Goal: Browse casually: Explore the website without a specific task or goal

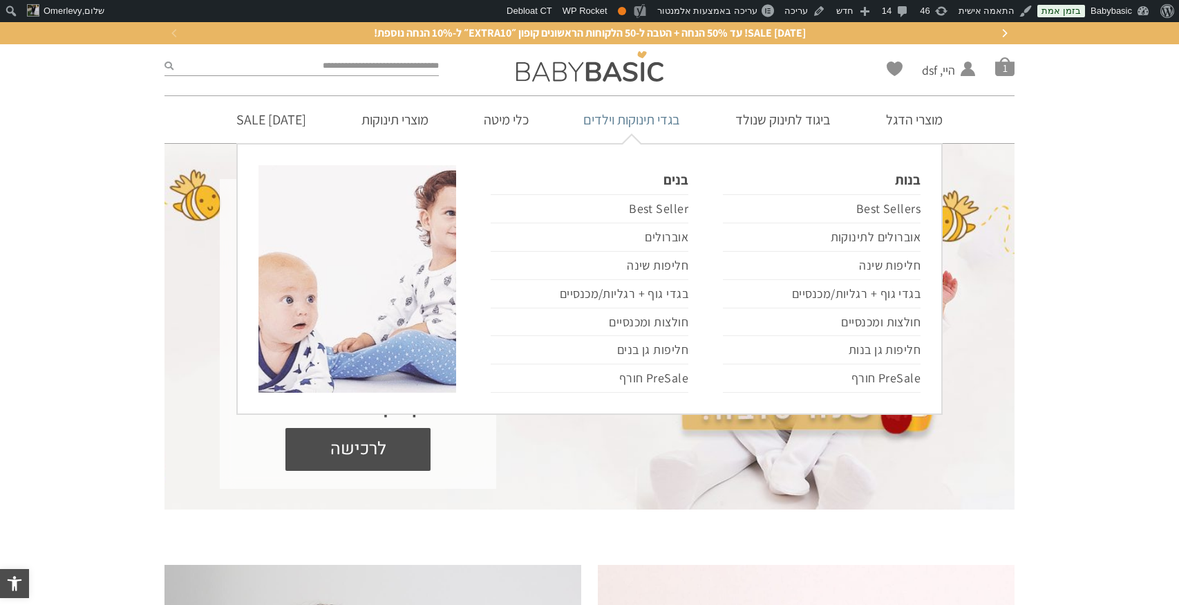
click at [679, 126] on link "בגדי תינוקות וילדים" at bounding box center [632, 119] width 138 height 47
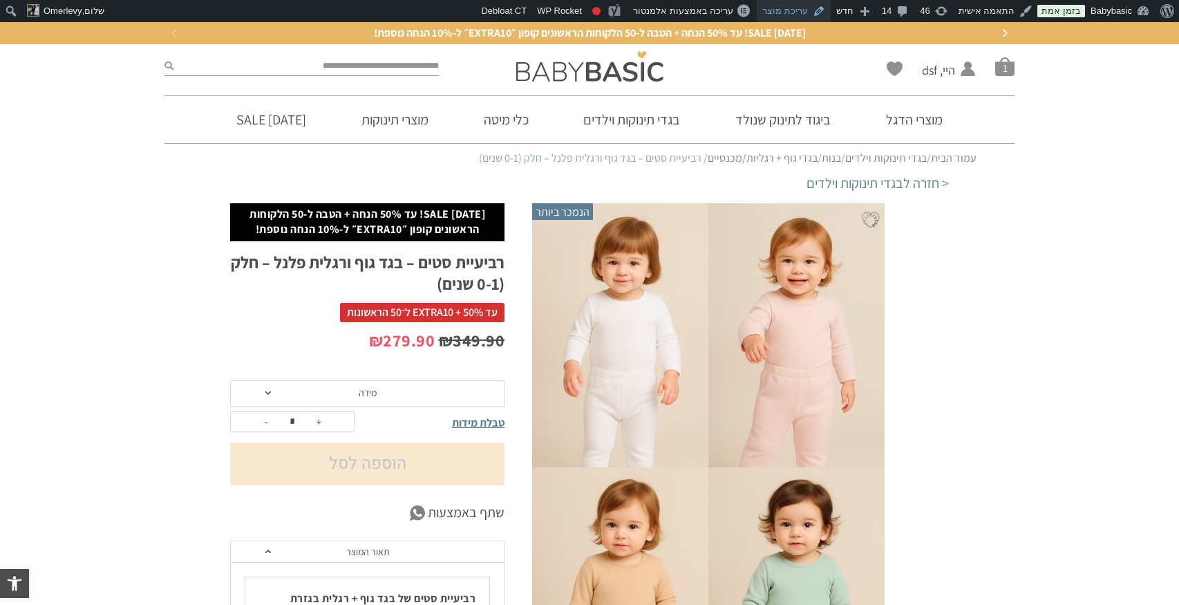
click at [791, 9] on link "עריכת מוצר" at bounding box center [794, 11] width 74 height 22
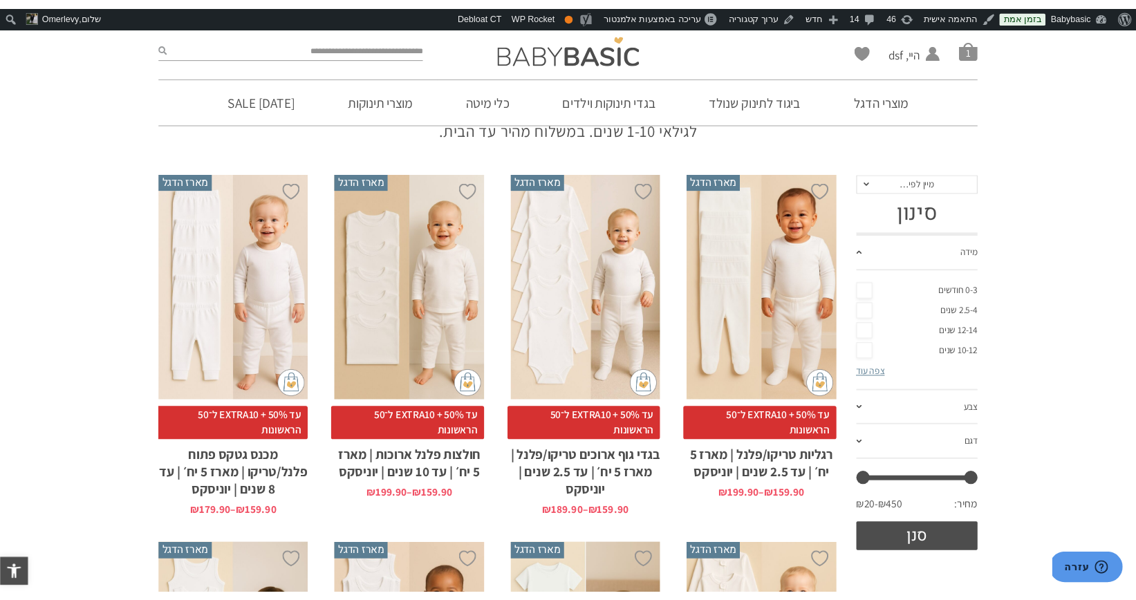
scroll to position [163, 0]
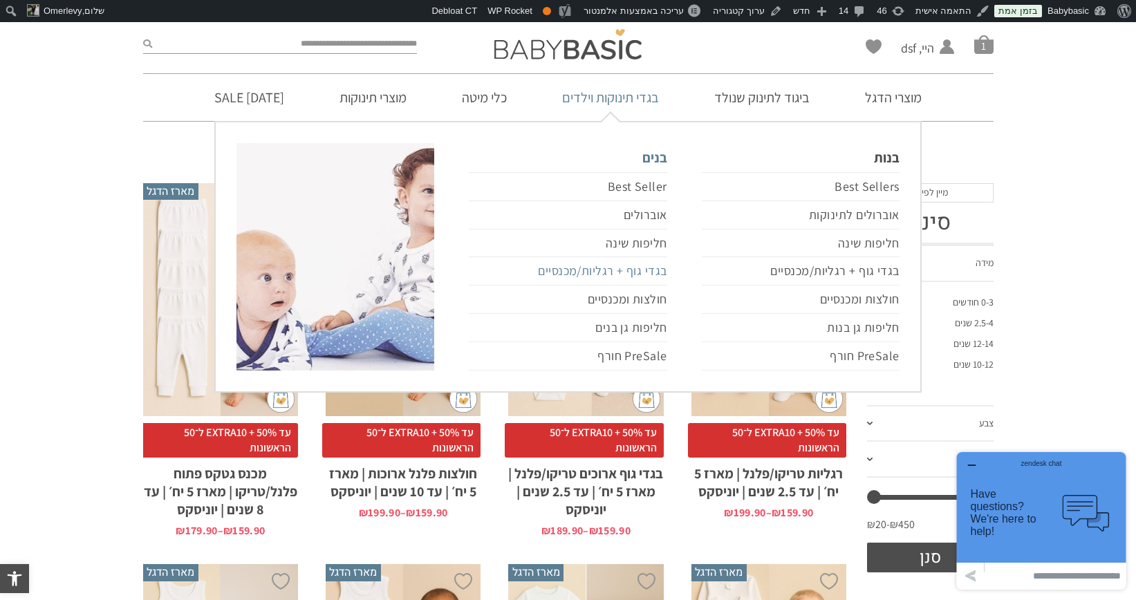
click at [646, 265] on link "בגדי גוף + רגליות/מכנסיים" at bounding box center [568, 271] width 198 height 28
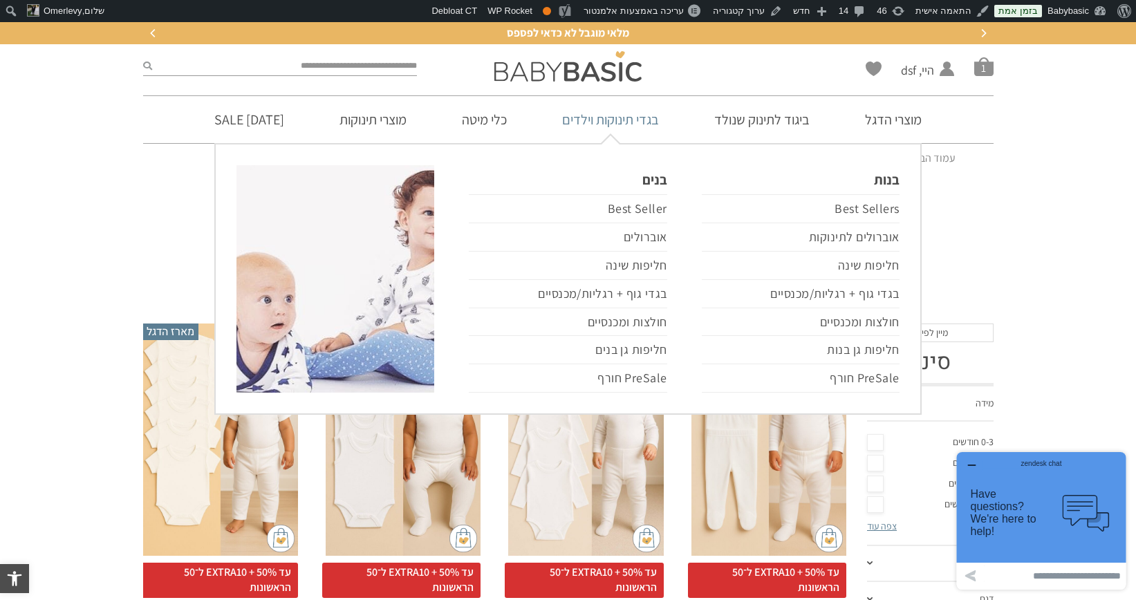
click at [618, 122] on link "בגדי תינוקות וילדים" at bounding box center [610, 119] width 138 height 47
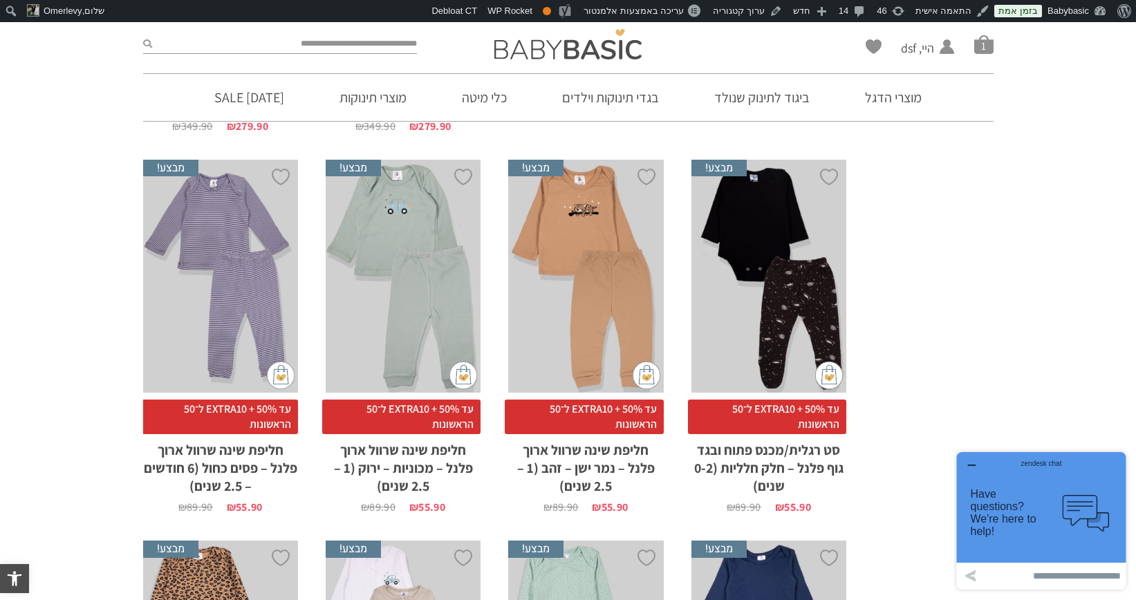
scroll to position [1371, 0]
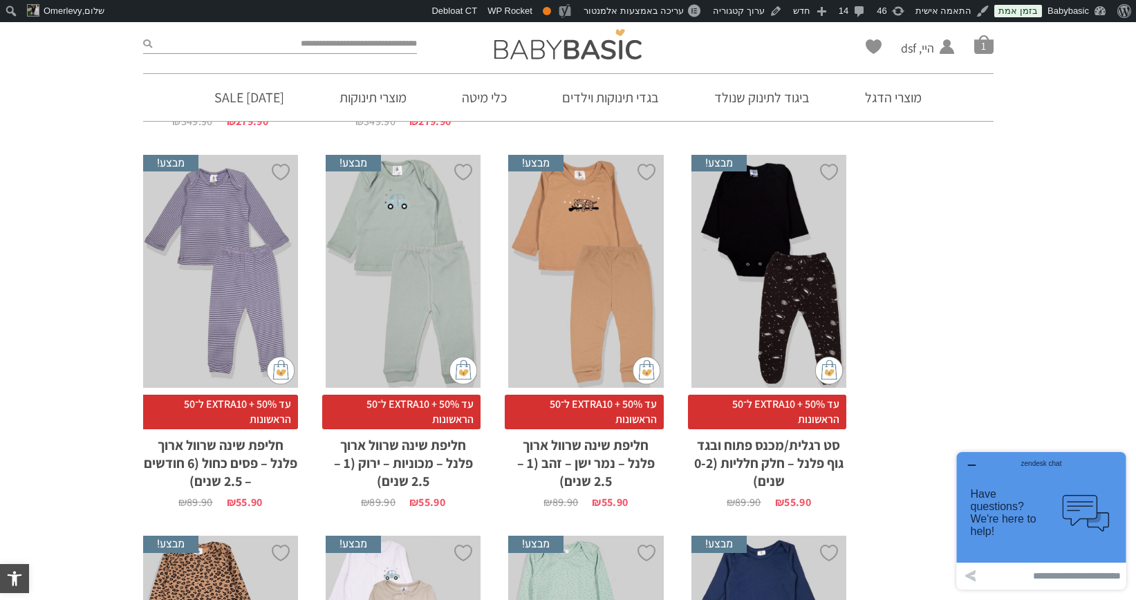
click at [974, 465] on div "zendesk chat" at bounding box center [1040, 461] width 135 height 14
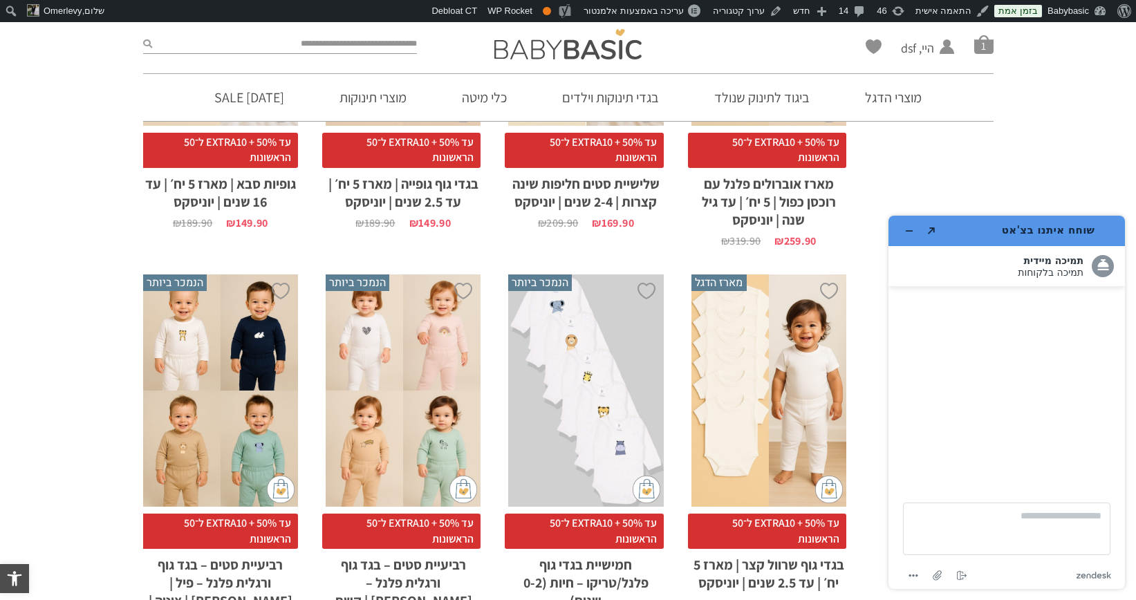
scroll to position [876, 0]
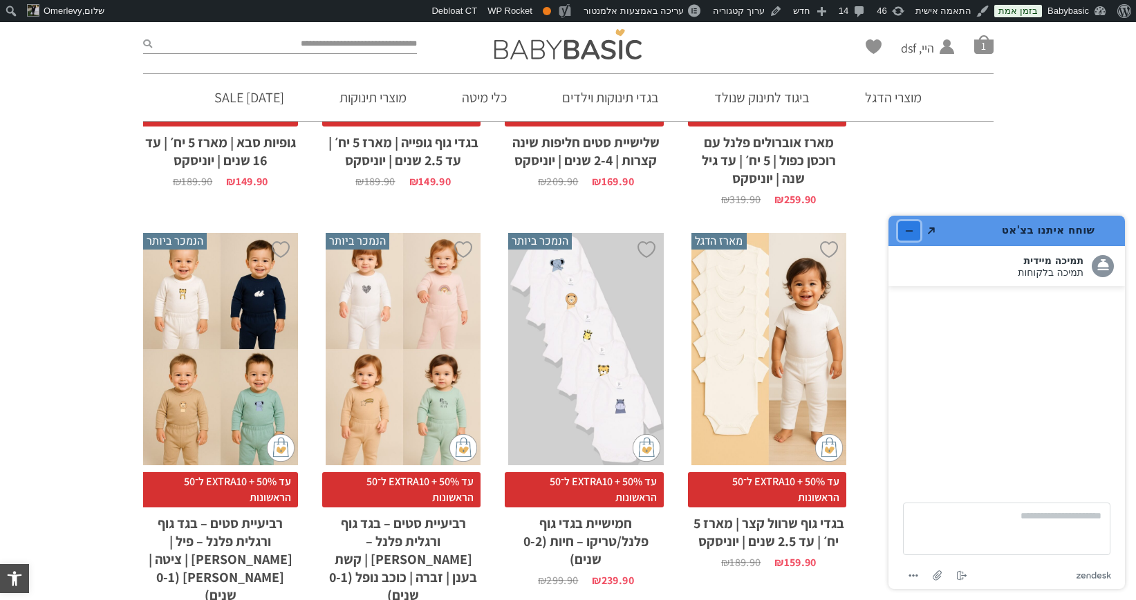
click at [907, 231] on icon "מזער את היישומון" at bounding box center [909, 231] width 6 height 0
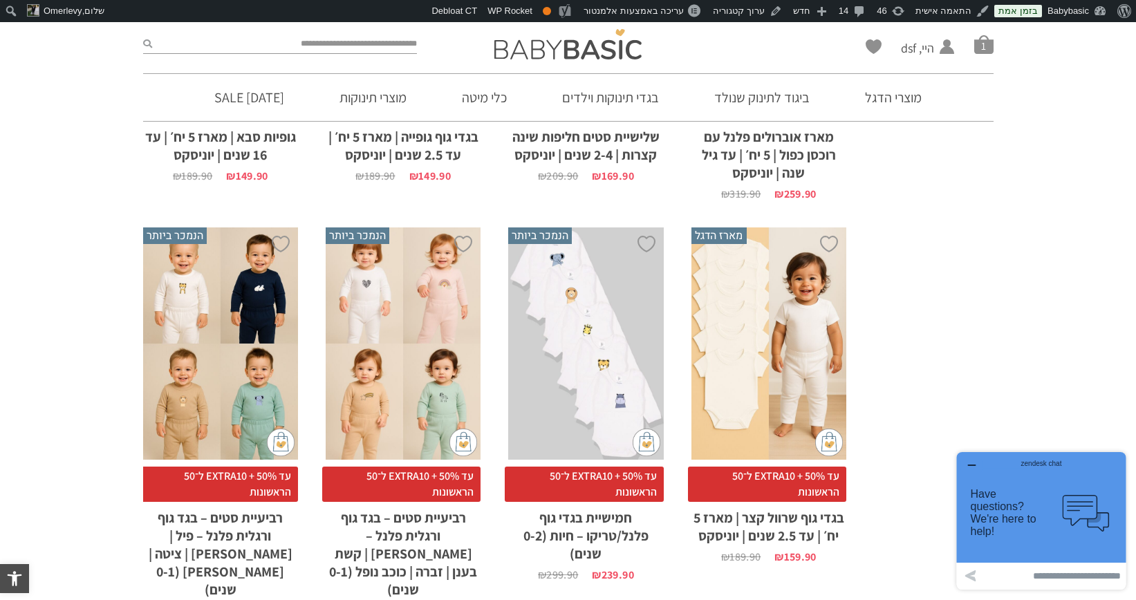
scroll to position [883, 0]
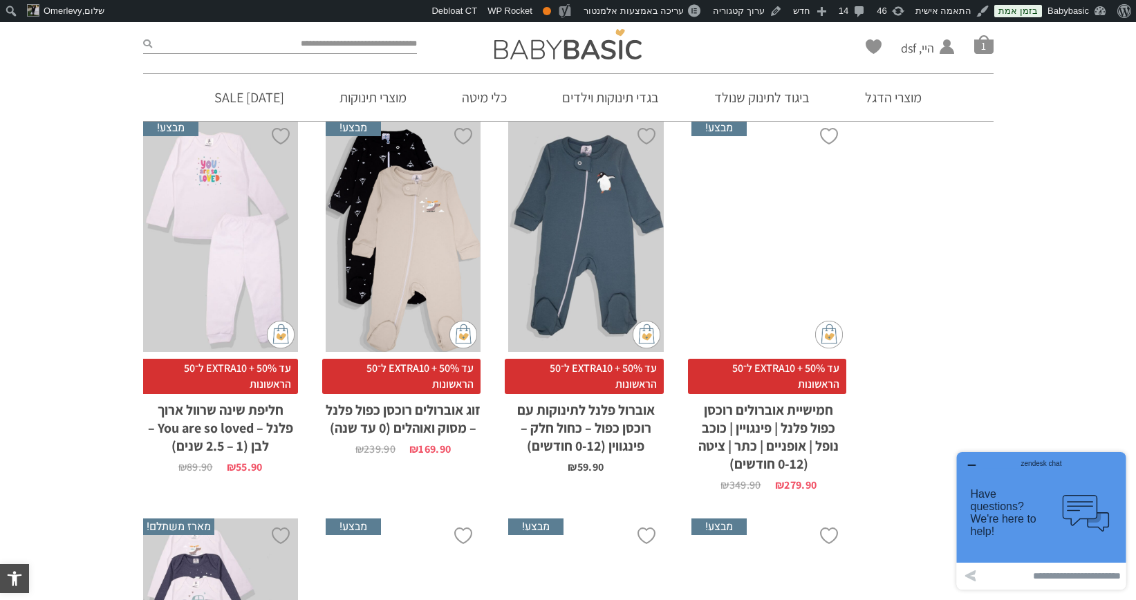
scroll to position [2193, 0]
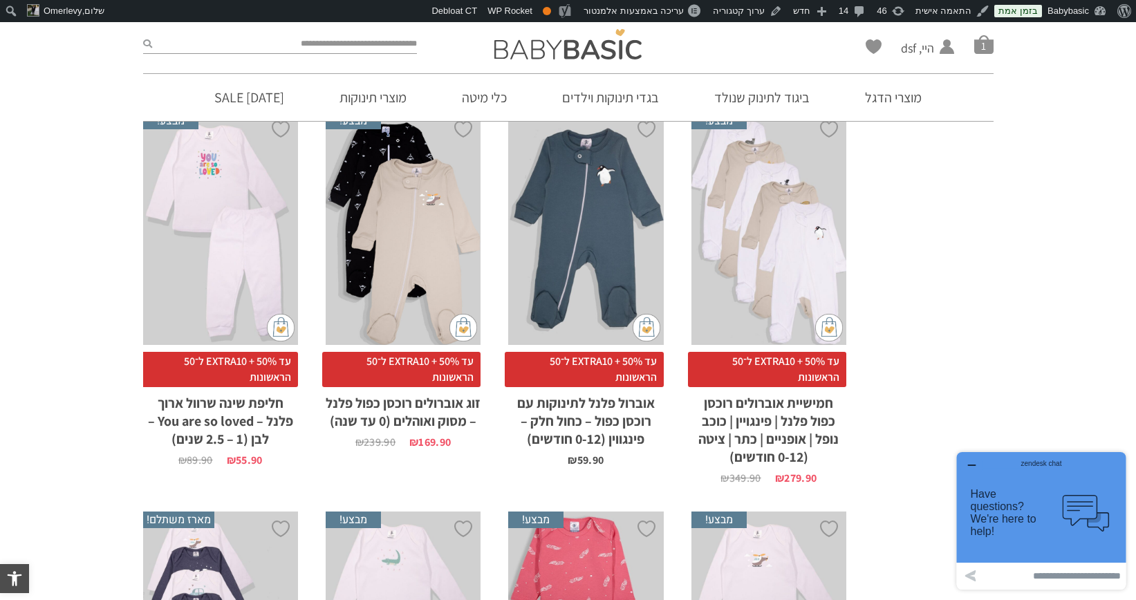
click at [973, 466] on div "zendesk chat" at bounding box center [1040, 461] width 135 height 14
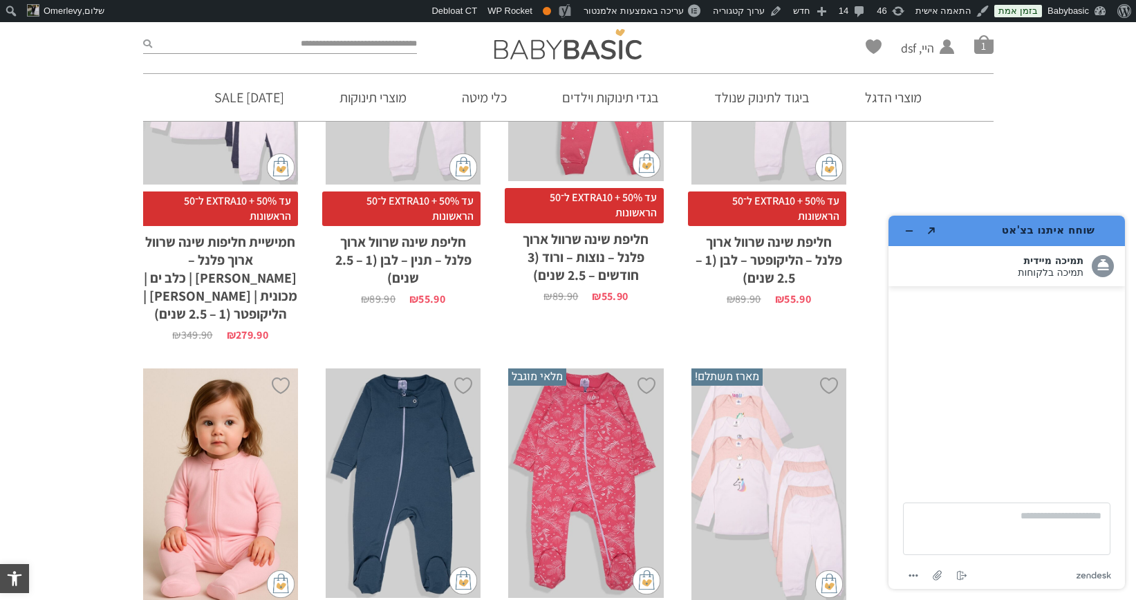
scroll to position [2808, 0]
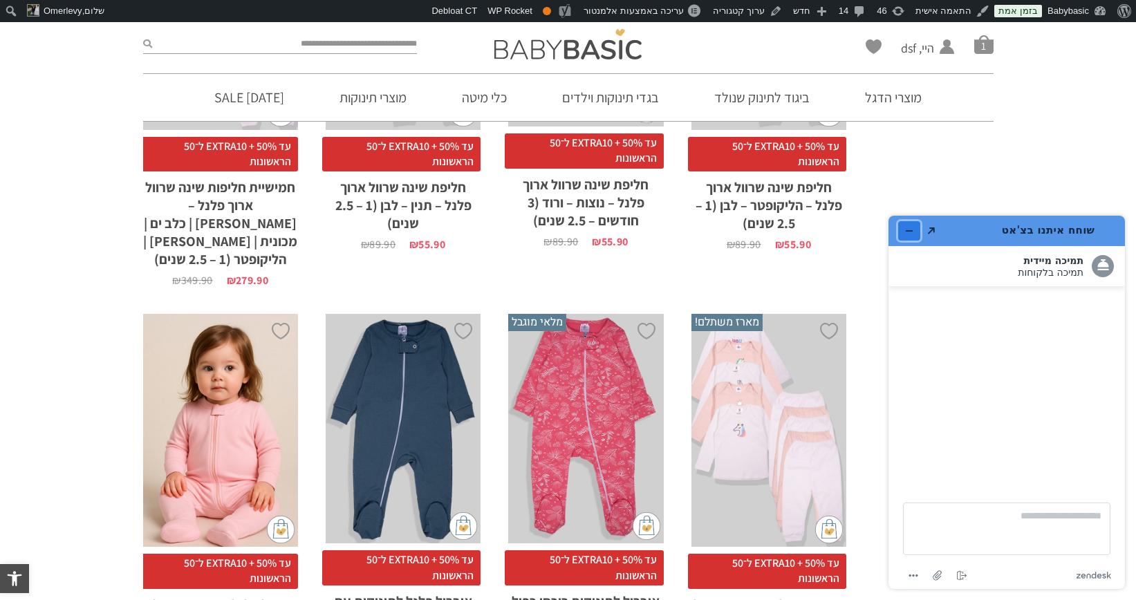
click at [906, 231] on icon "מזער את היישומון" at bounding box center [909, 231] width 6 height 0
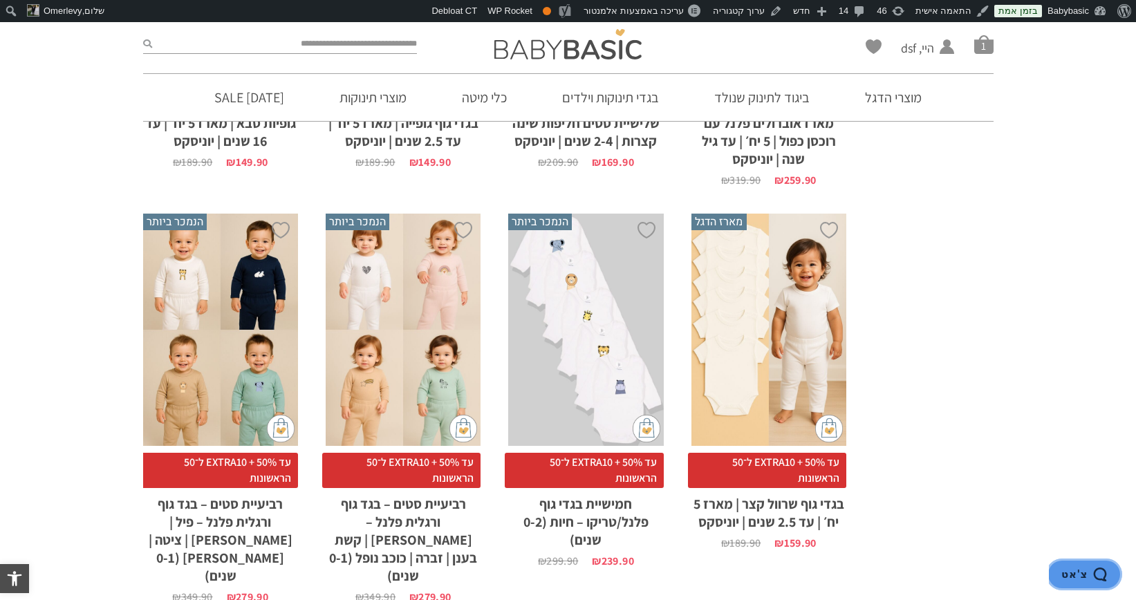
scroll to position [910, 0]
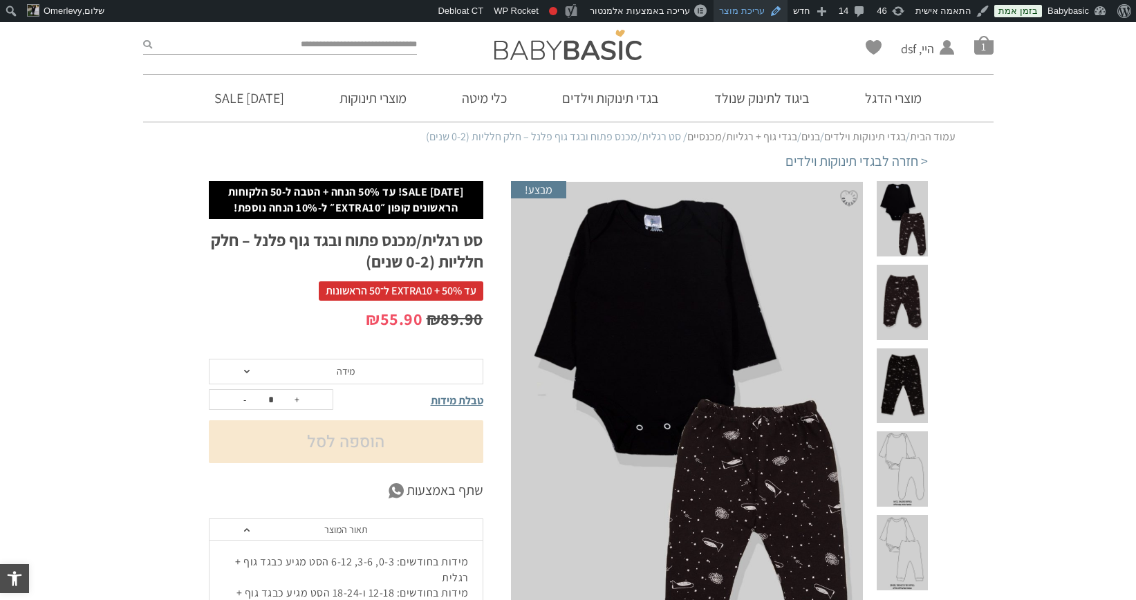
click at [758, 11] on link "עריכת מוצר" at bounding box center [750, 11] width 74 height 22
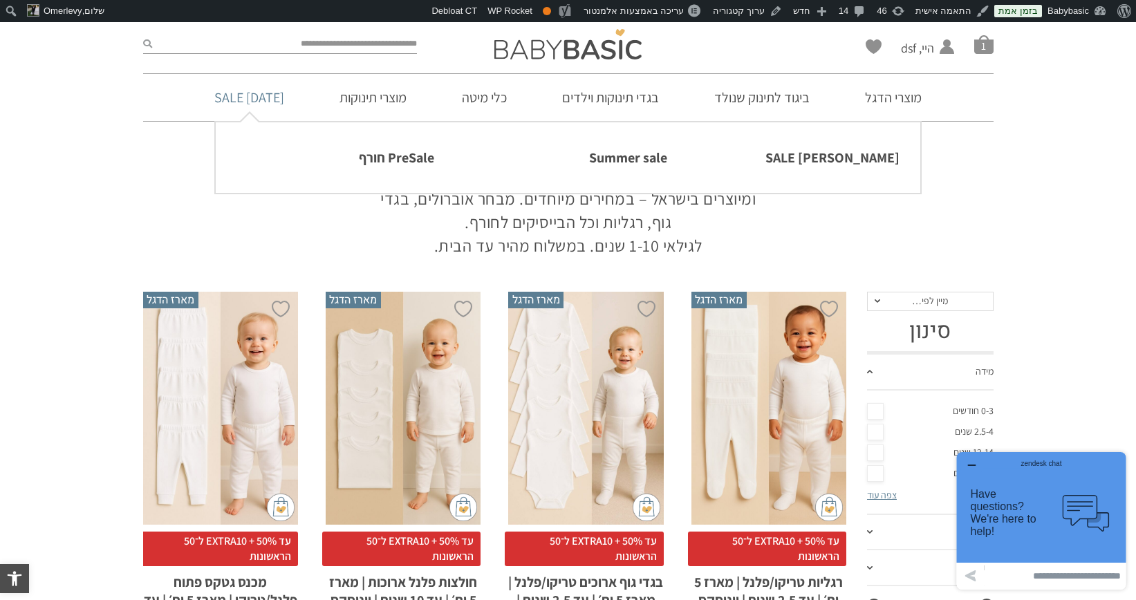
click at [241, 102] on link "[DATE] SALE" at bounding box center [249, 97] width 111 height 47
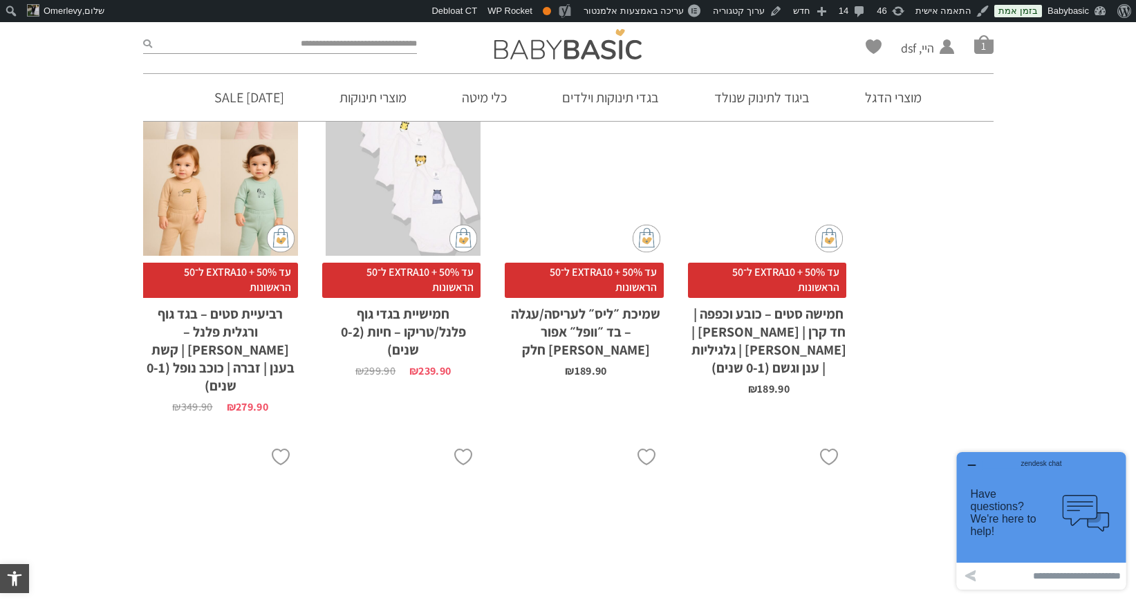
scroll to position [3144, 0]
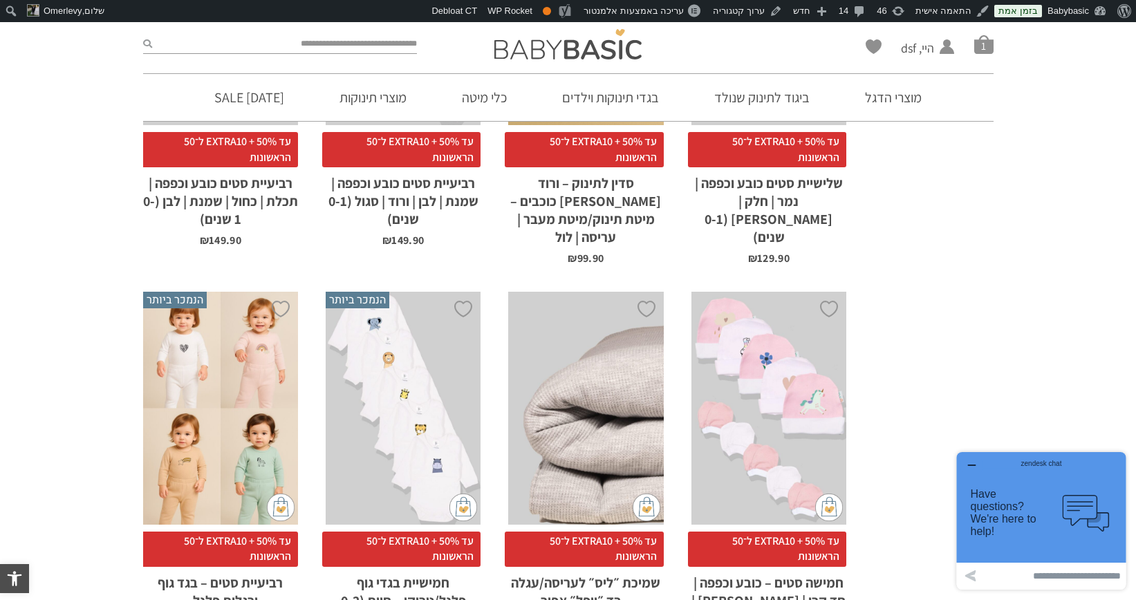
click at [965, 469] on button "button" at bounding box center [971, 466] width 22 height 14
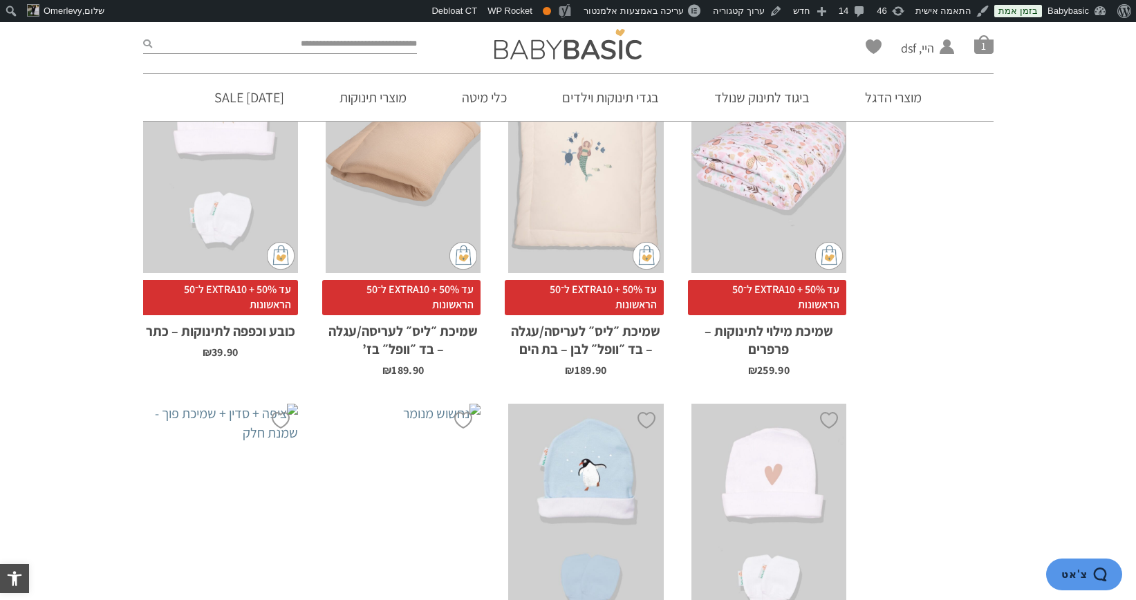
scroll to position [3578, 0]
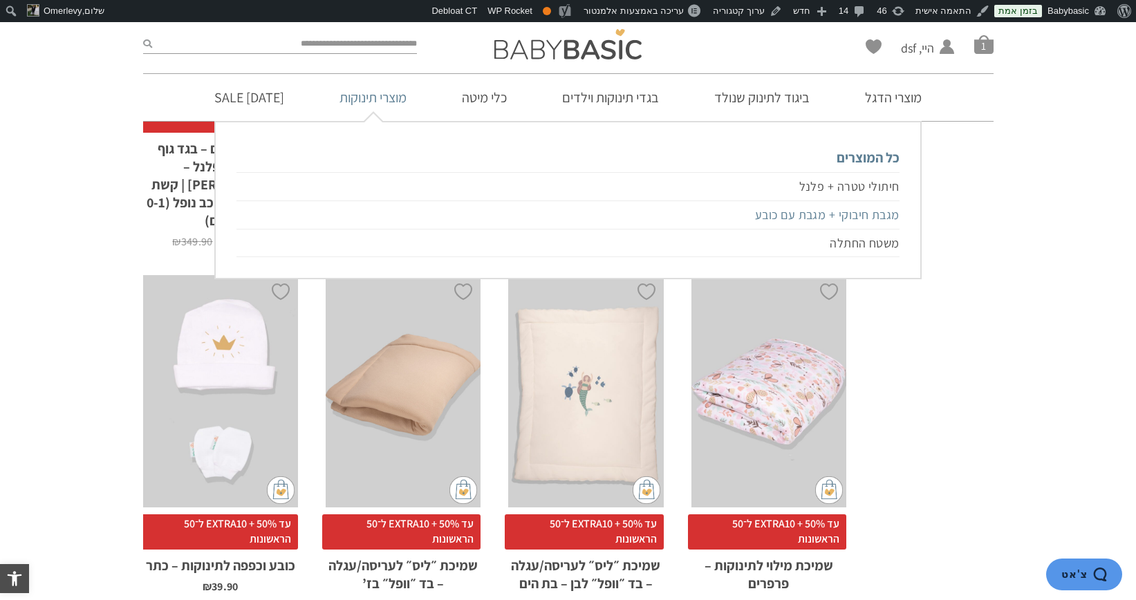
click at [856, 214] on link "מגבת חיבוקי + מגבת עם כובע" at bounding box center [567, 215] width 662 height 28
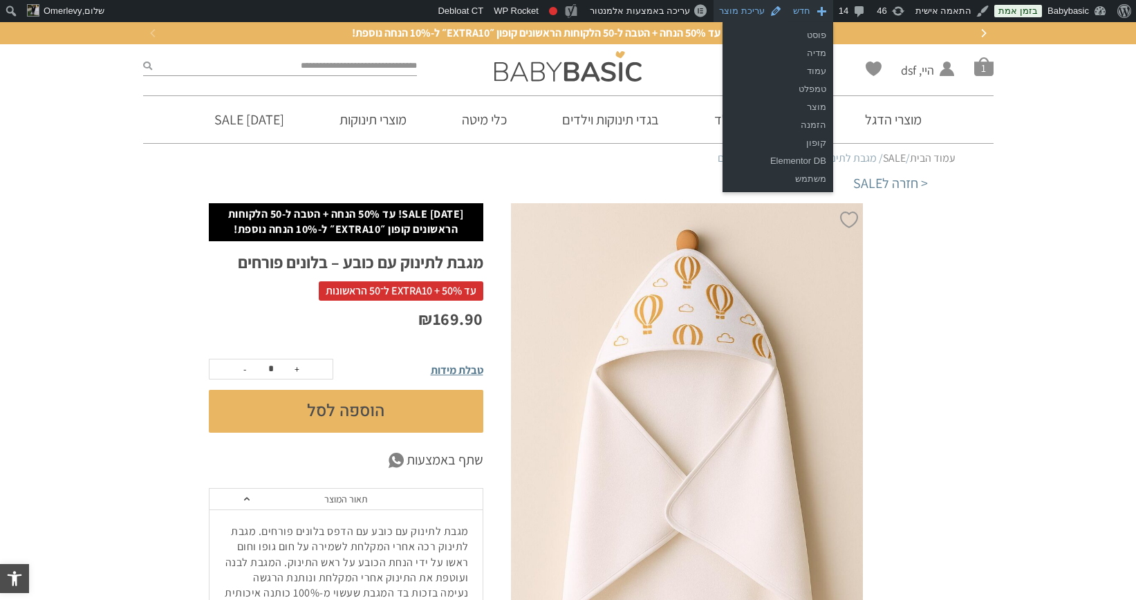
click at [770, 10] on link "עריכת מוצר" at bounding box center [750, 11] width 74 height 22
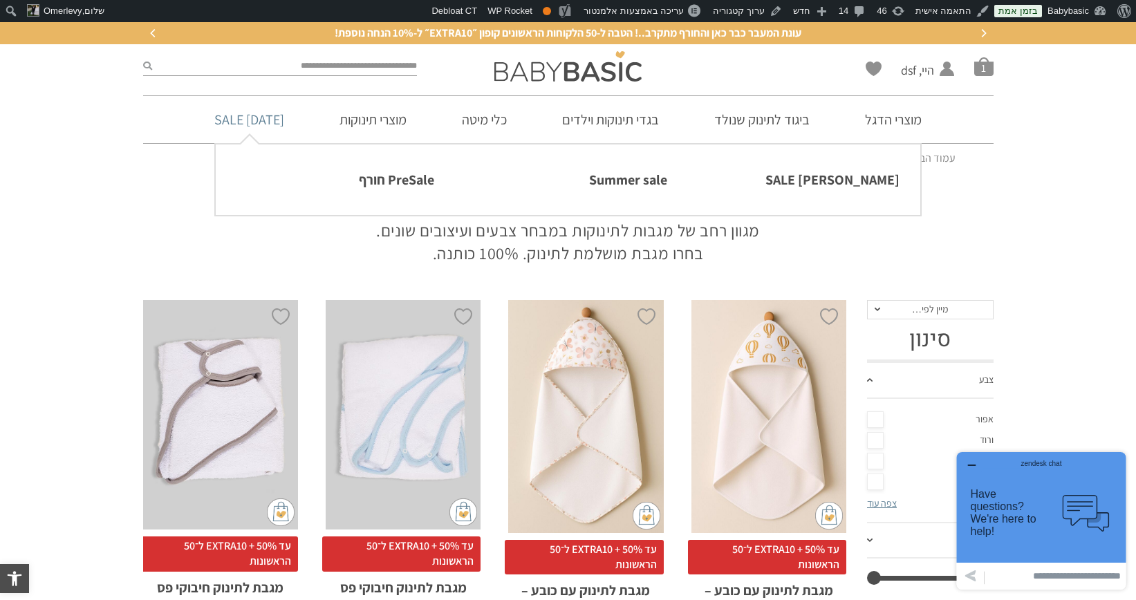
click at [297, 121] on link "[DATE] SALE" at bounding box center [249, 119] width 111 height 47
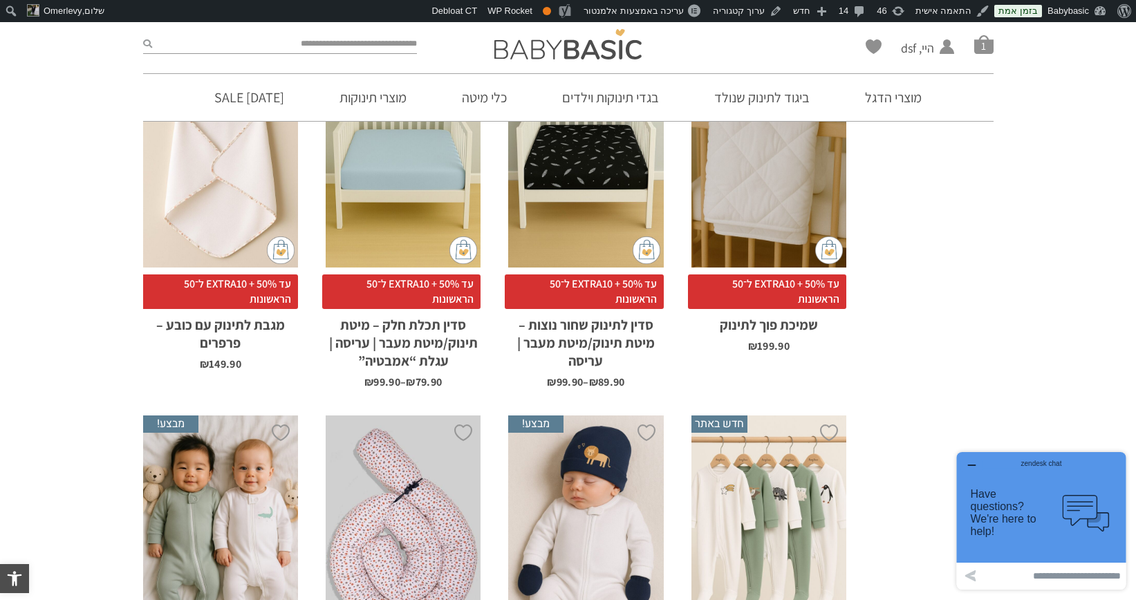
scroll to position [717, 0]
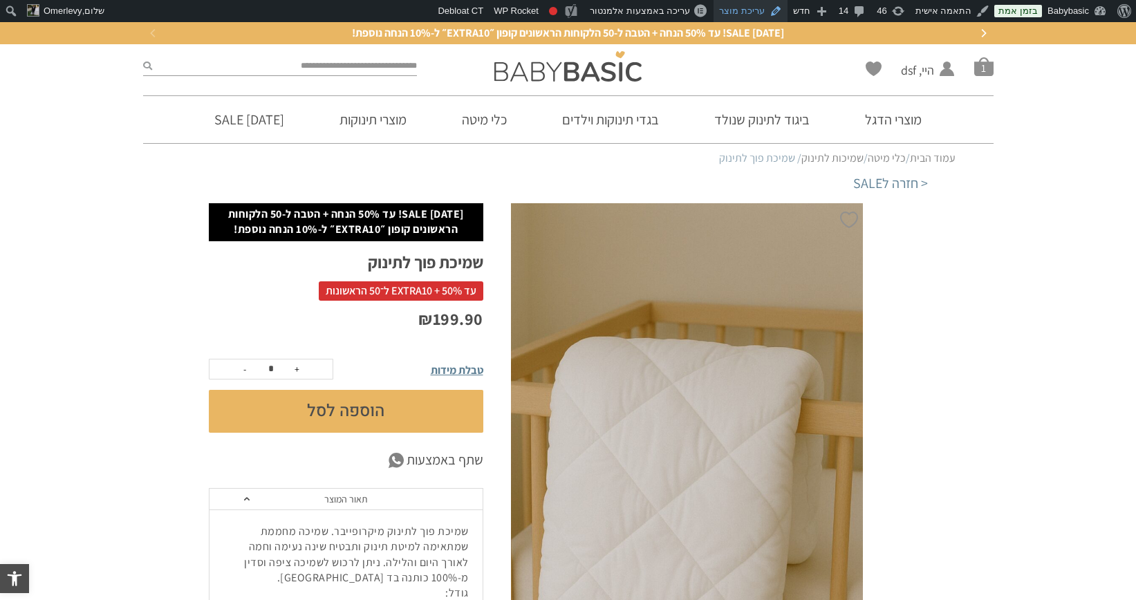
click at [740, 9] on link "עריכת מוצר" at bounding box center [750, 11] width 74 height 22
